Goal: Check status: Check status

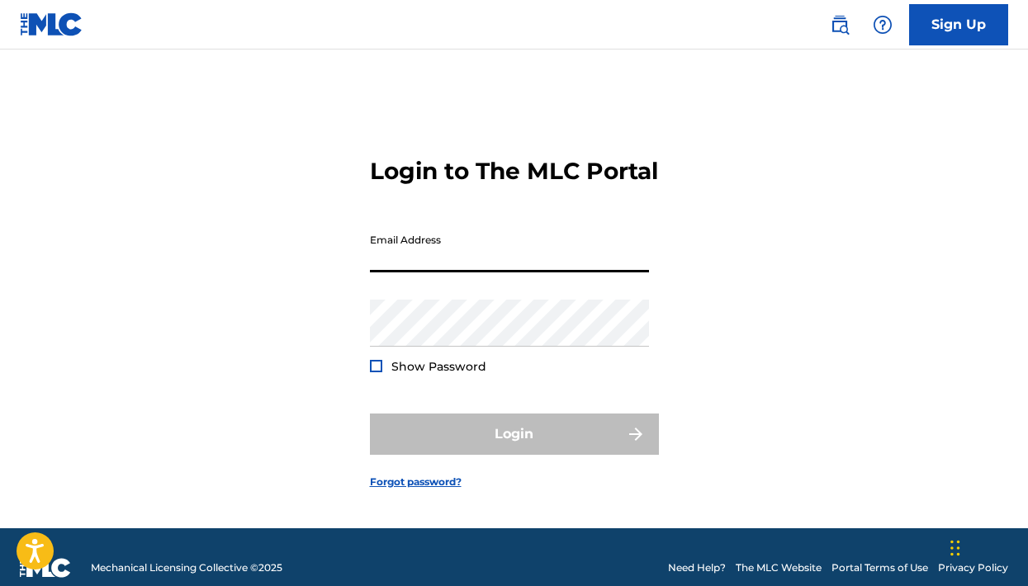
click at [474, 272] on input "Email Address" at bounding box center [509, 248] width 279 height 47
type input "[EMAIL_ADDRESS][DOMAIN_NAME]"
click at [514, 450] on button "Login" at bounding box center [514, 434] width 289 height 41
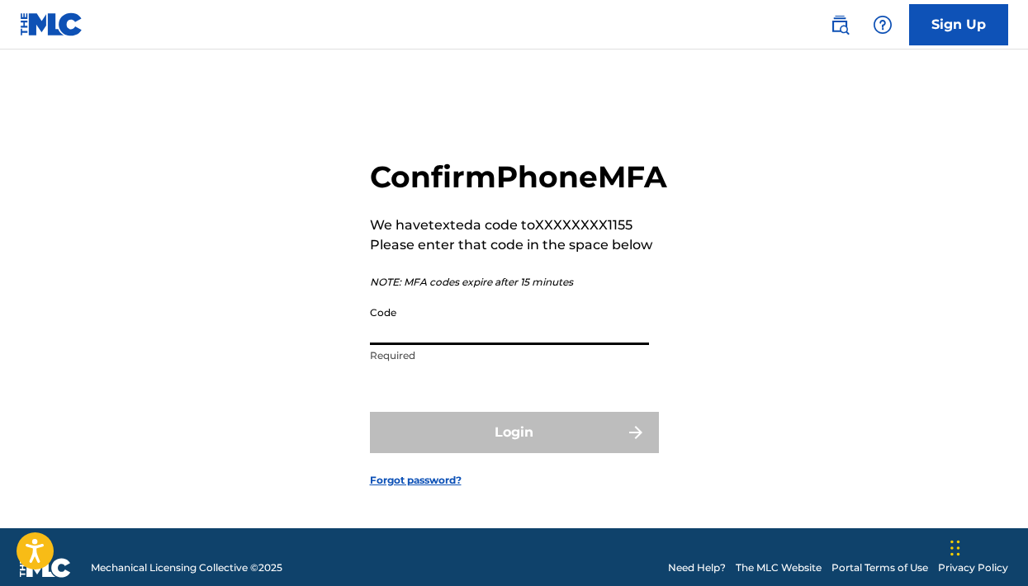
click at [534, 345] on input "Code" at bounding box center [509, 321] width 279 height 47
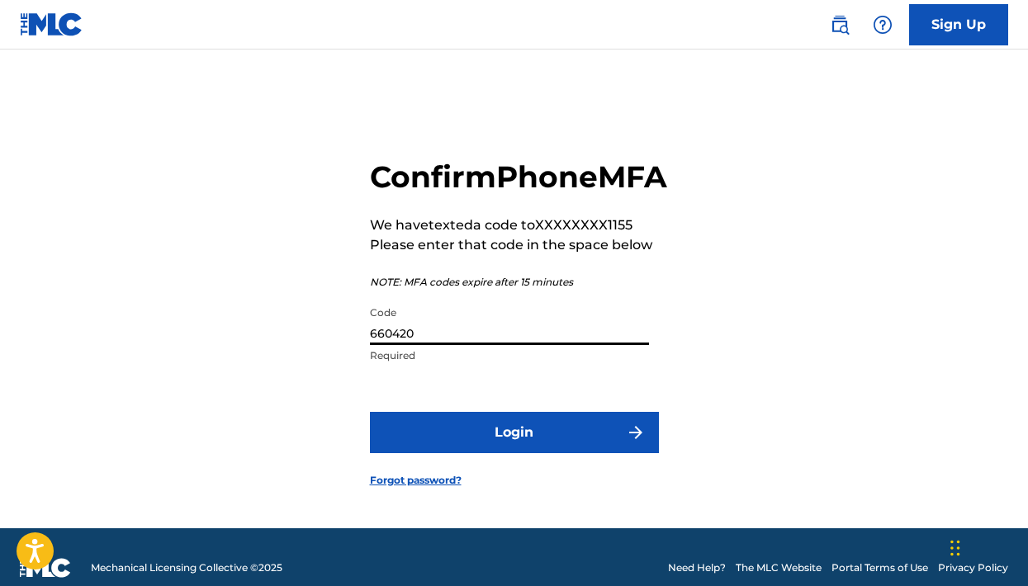
type input "660420"
click at [514, 453] on button "Login" at bounding box center [514, 432] width 289 height 41
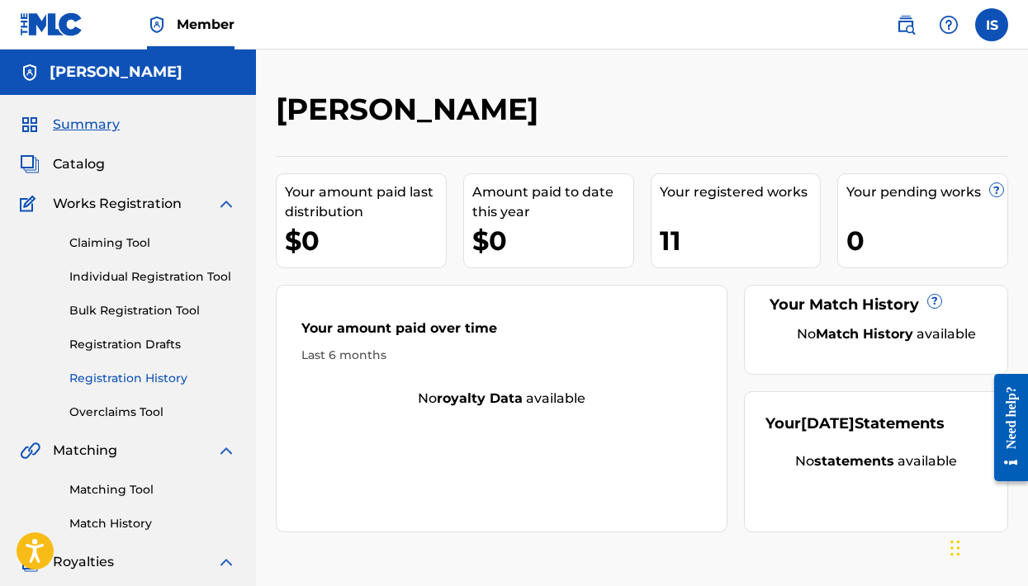
click at [117, 381] on link "Registration History" at bounding box center [152, 378] width 167 height 17
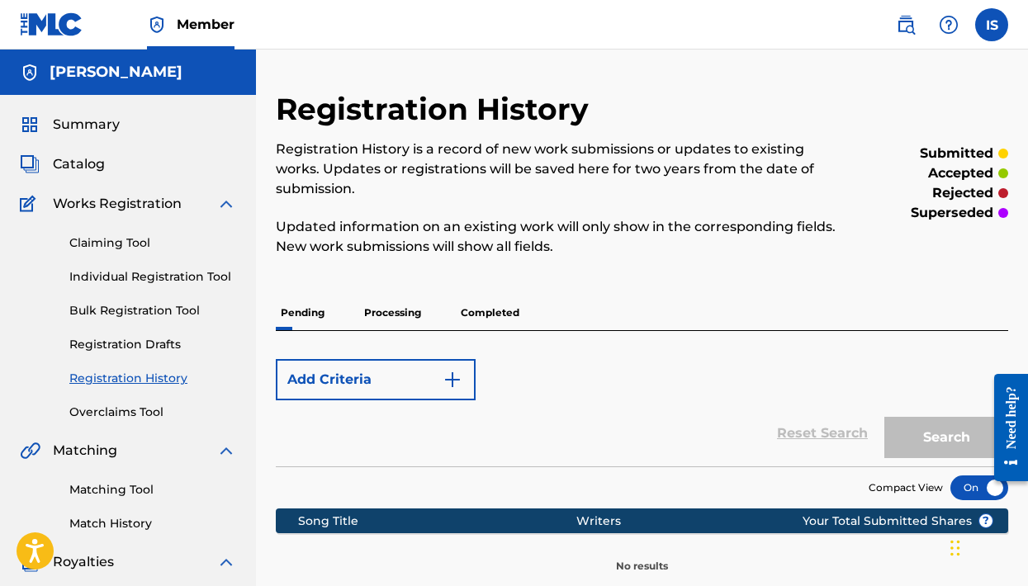
click at [488, 318] on p "Completed" at bounding box center [490, 313] width 69 height 35
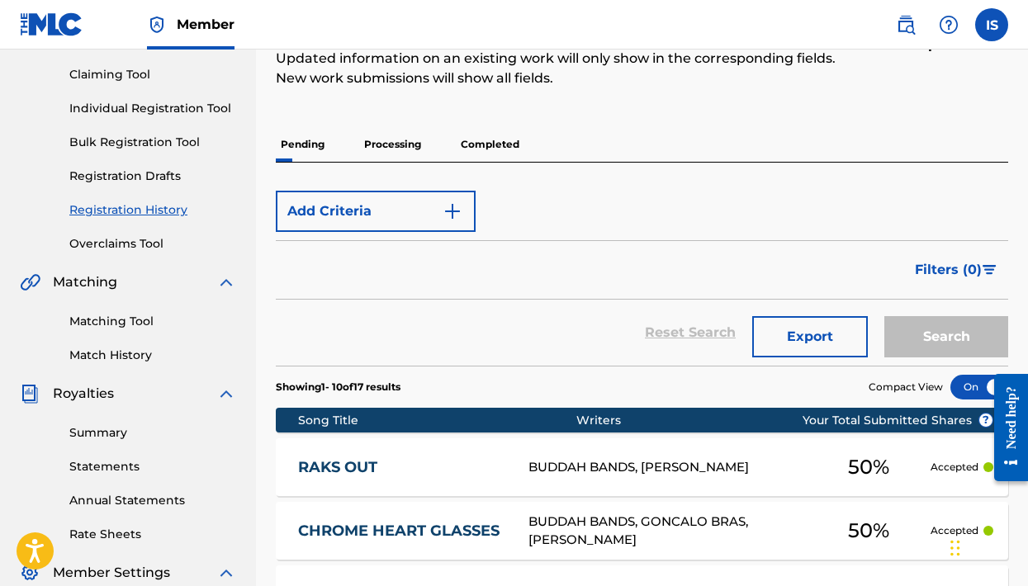
scroll to position [168, 0]
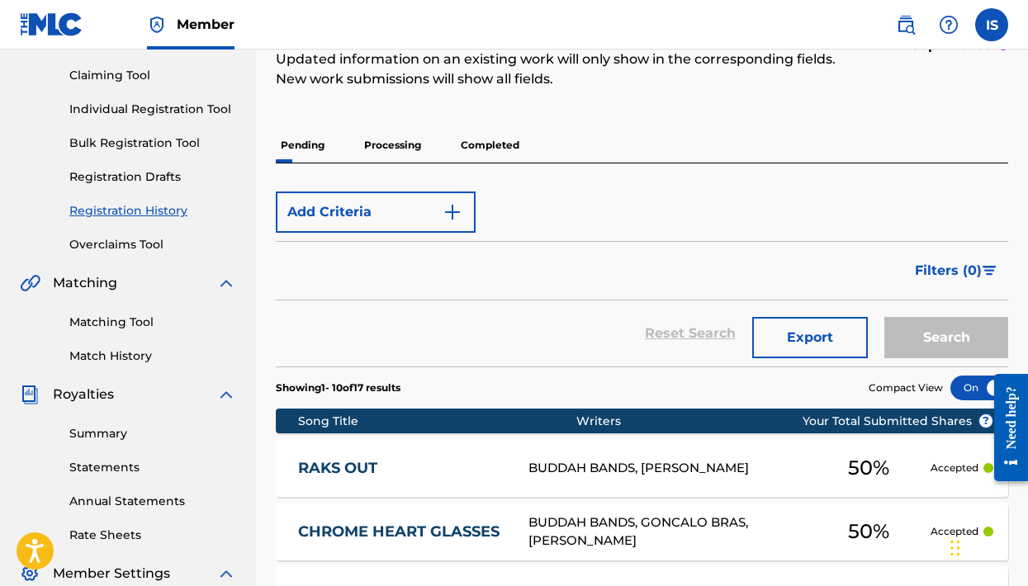
click at [418, 149] on p "Processing" at bounding box center [392, 145] width 67 height 35
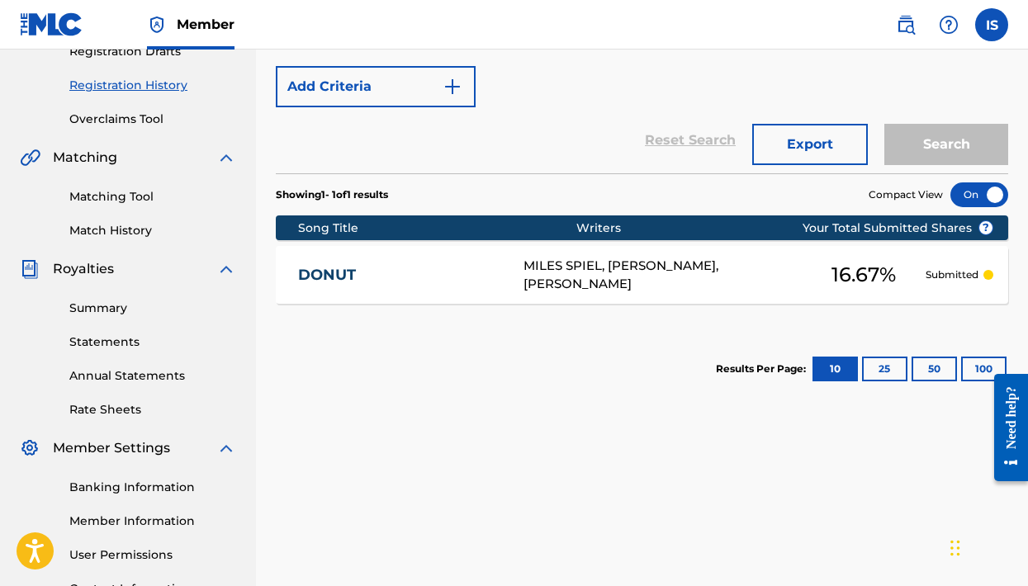
scroll to position [292, 0]
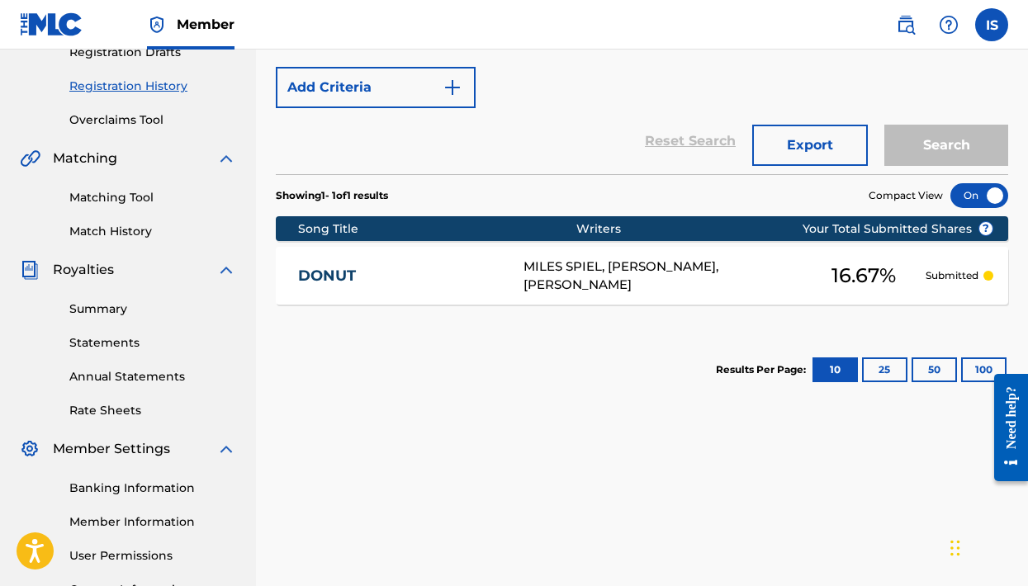
click at [792, 274] on div "MILES SPIEL, [PERSON_NAME], [PERSON_NAME]" at bounding box center [662, 276] width 278 height 37
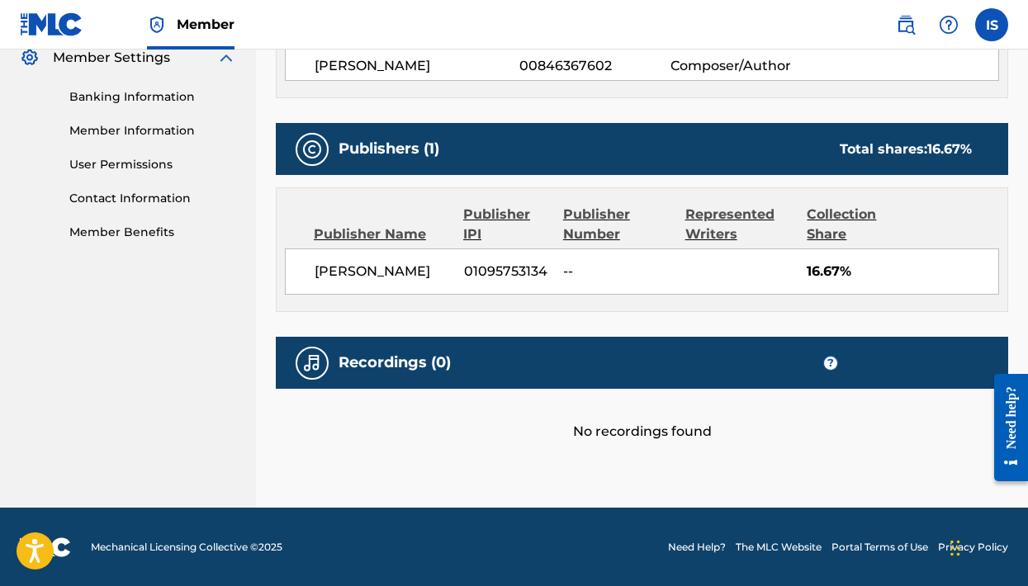
scroll to position [683, 0]
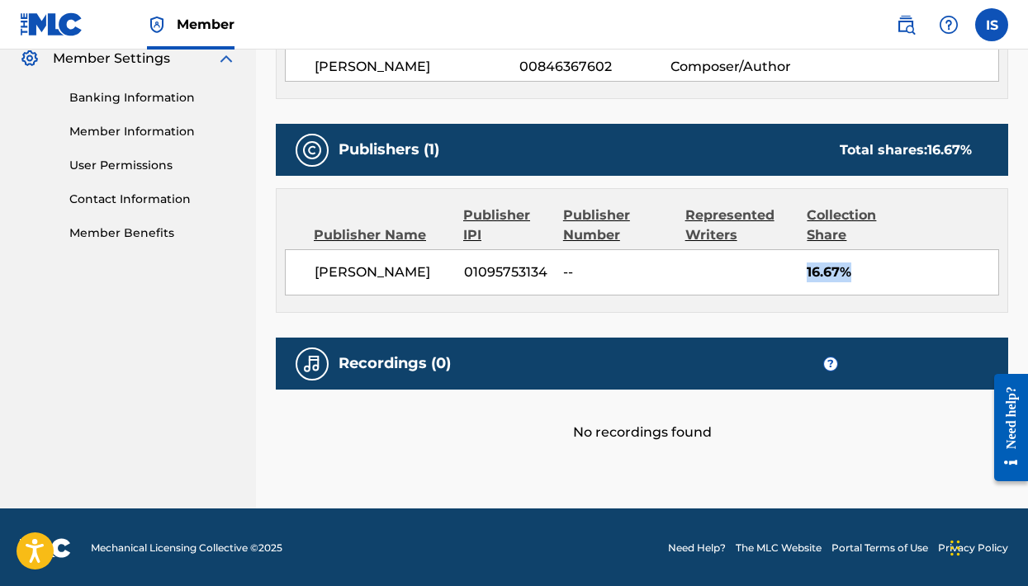
drag, startPoint x: 859, startPoint y: 272, endPoint x: 702, endPoint y: 266, distance: 157.8
click at [702, 266] on div "[PERSON_NAME] 01095753134 -- 16.67%" at bounding box center [642, 272] width 714 height 46
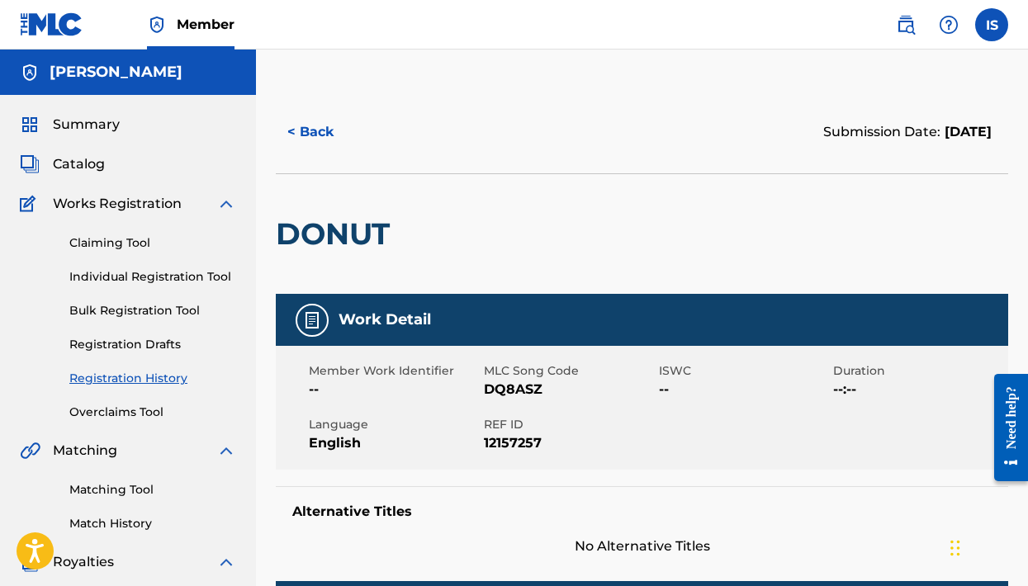
scroll to position [0, 0]
